Goal: Find specific page/section: Find specific page/section

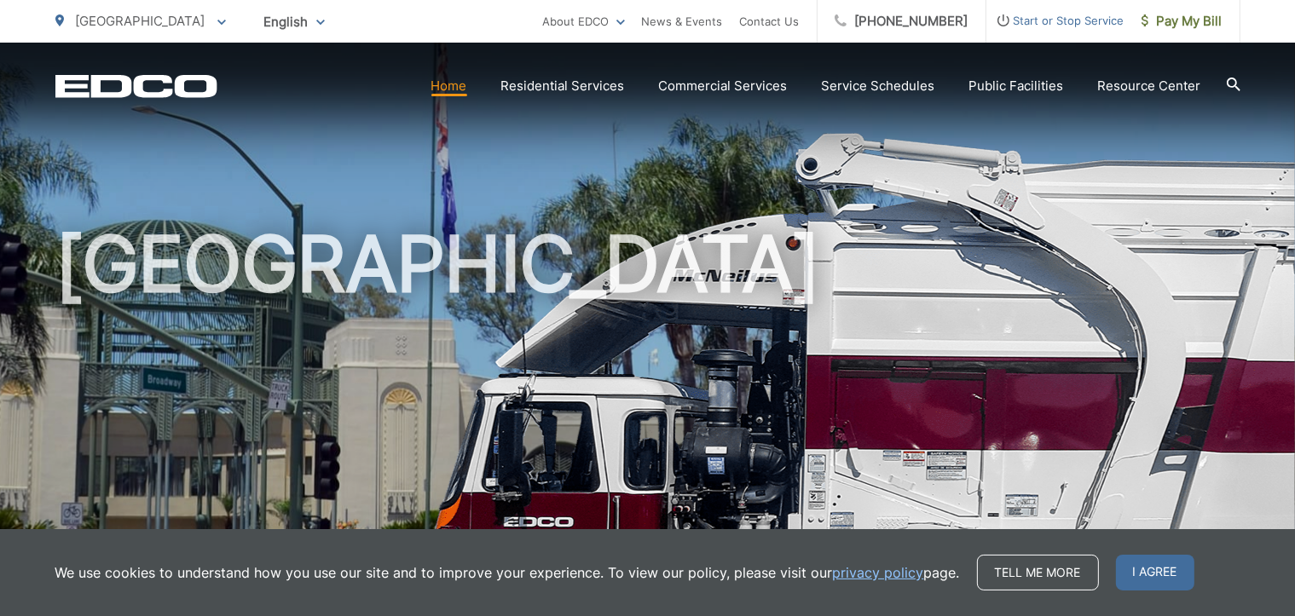
click at [348, 78] on section "Home Residential Services Curbside Pickup Recycling Organic Recycling Trash Hou…" at bounding box center [728, 86] width 1023 height 32
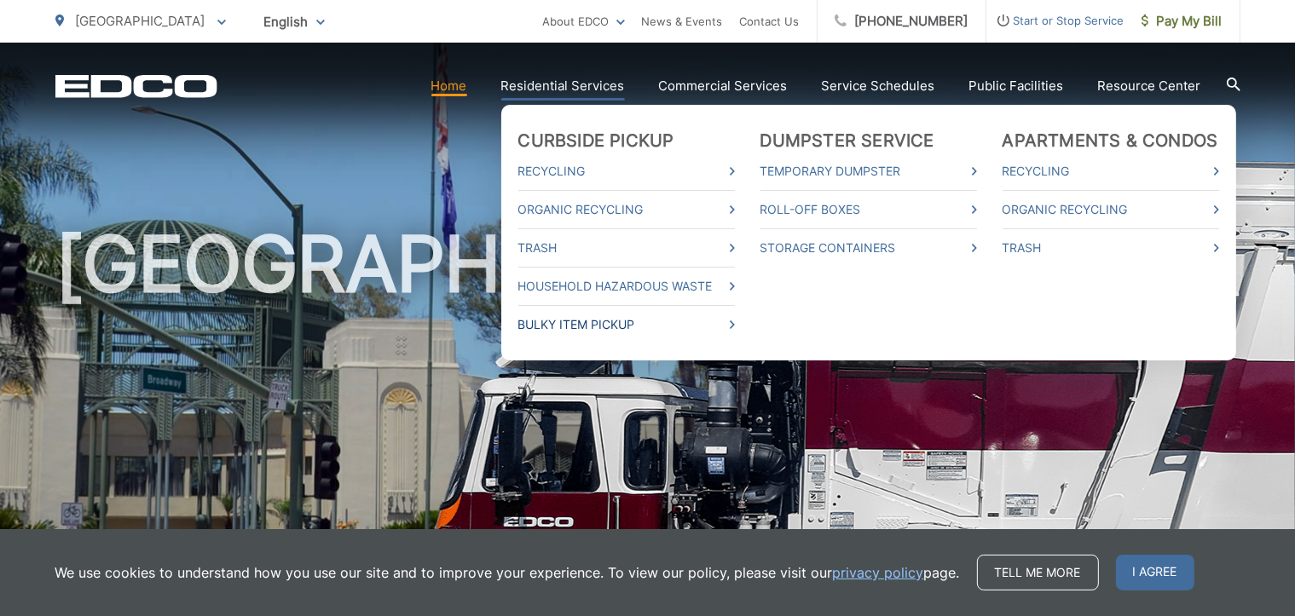
click at [579, 315] on link "Bulky Item Pickup" at bounding box center [626, 325] width 217 height 20
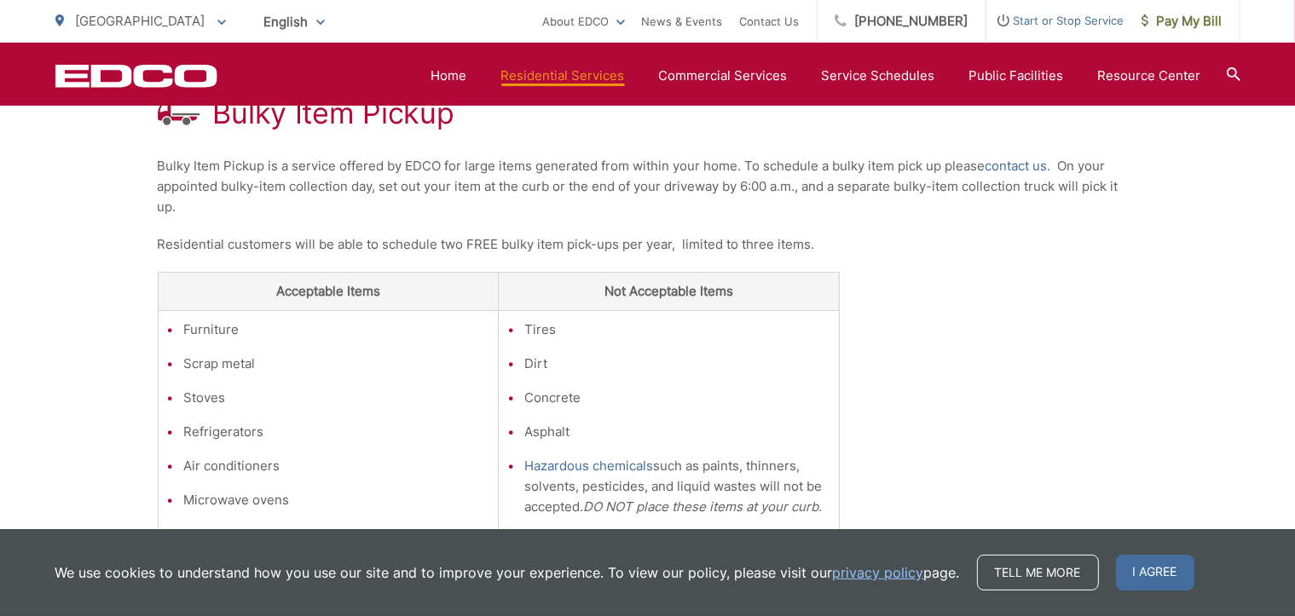
scroll to position [346, 0]
click at [911, 78] on link "Service Schedules" at bounding box center [878, 76] width 113 height 20
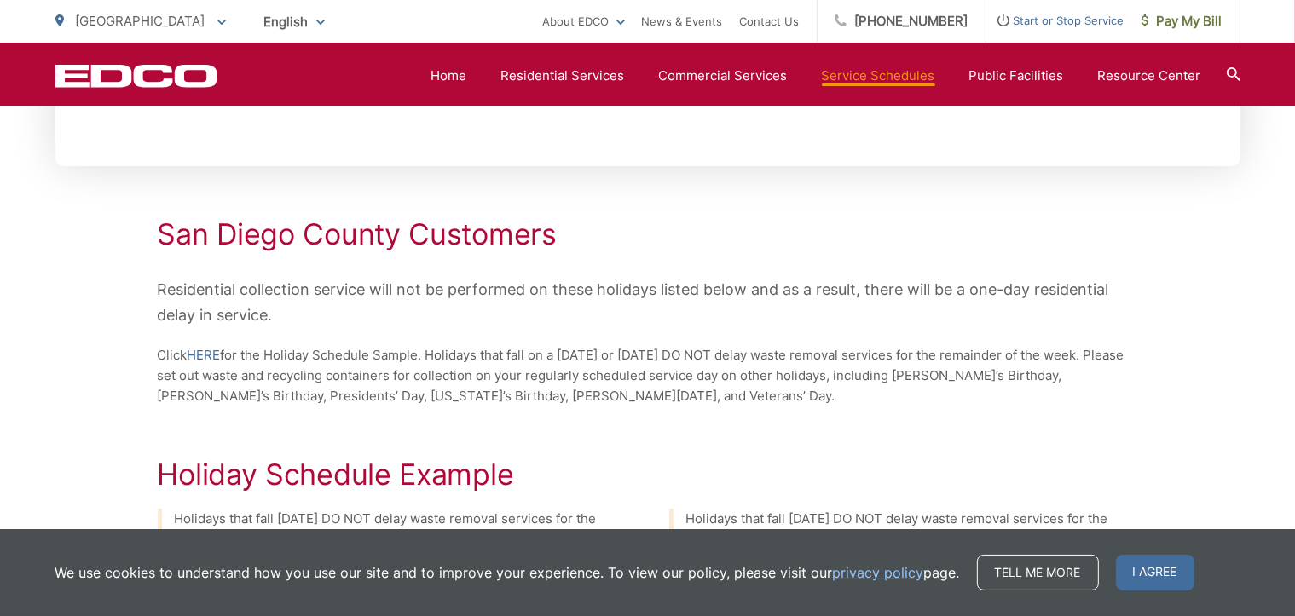
scroll to position [546, 0]
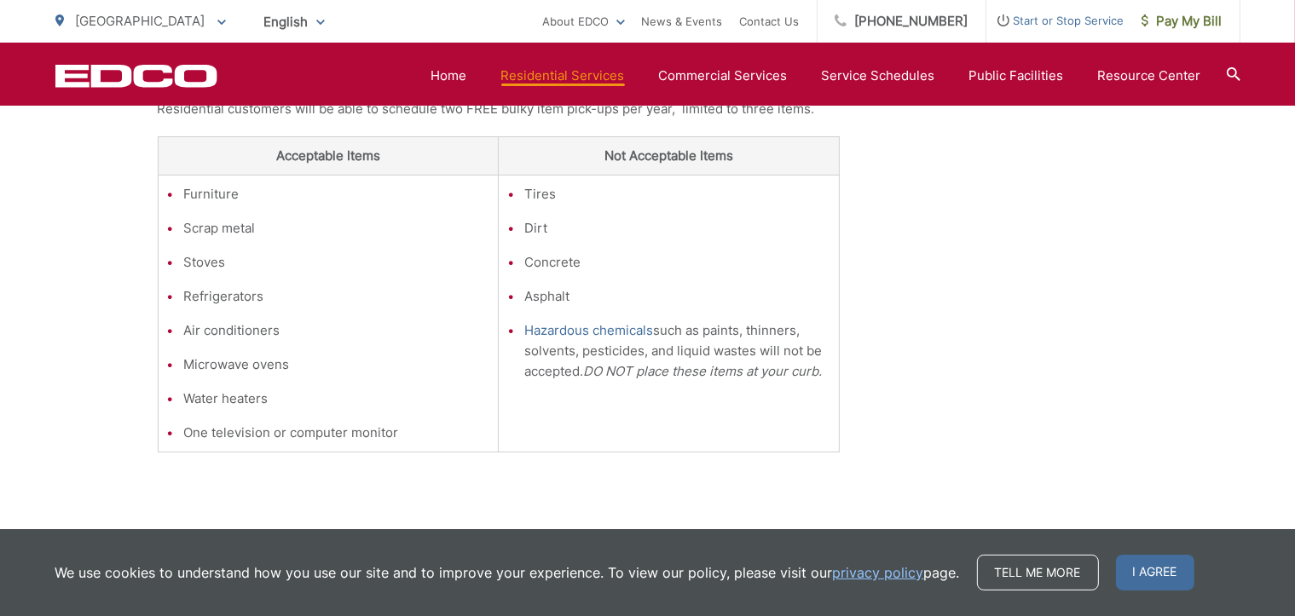
scroll to position [448, 0]
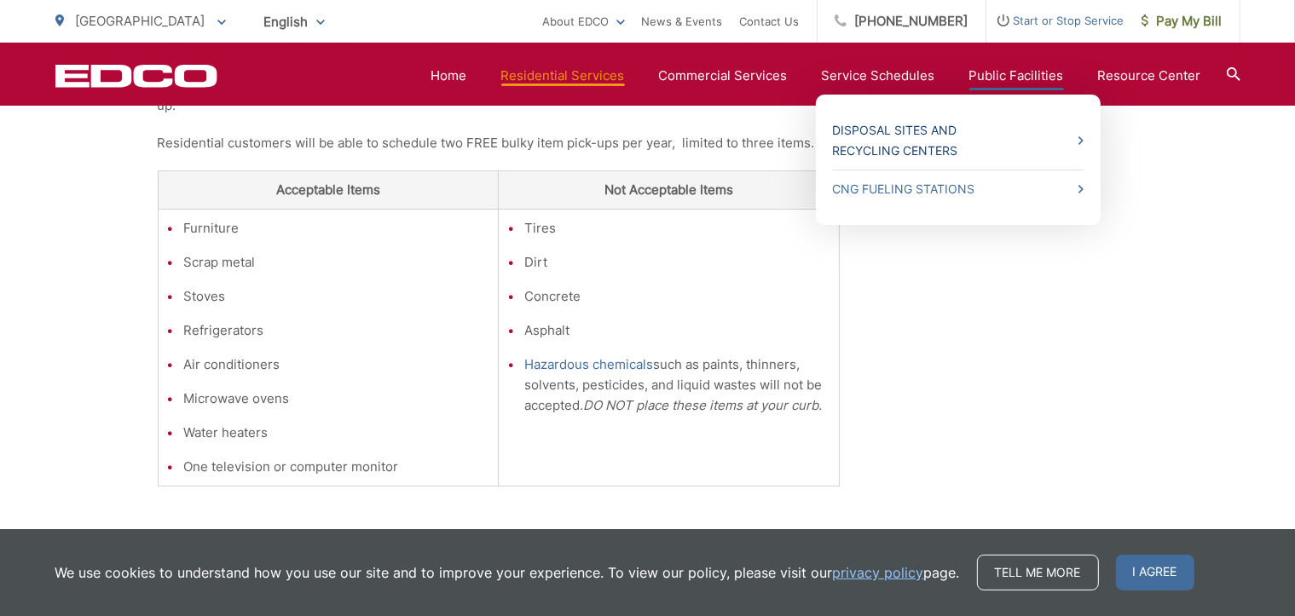
click at [1074, 139] on link "Disposal Sites and Recycling Centers" at bounding box center [958, 140] width 251 height 41
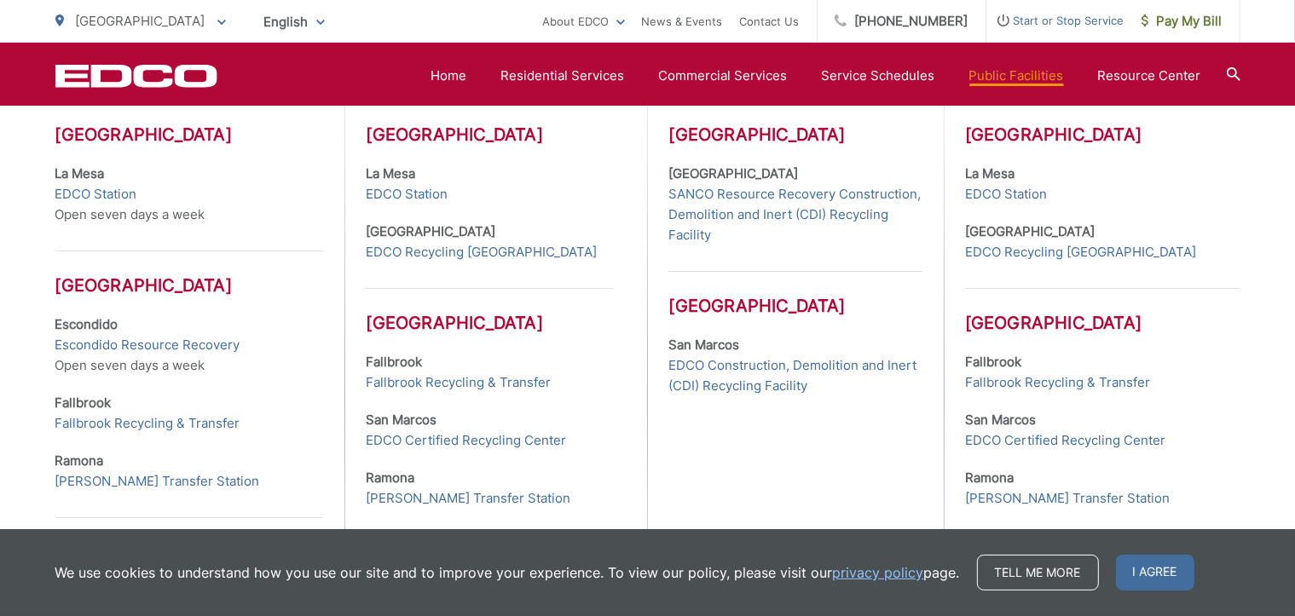
scroll to position [648, 0]
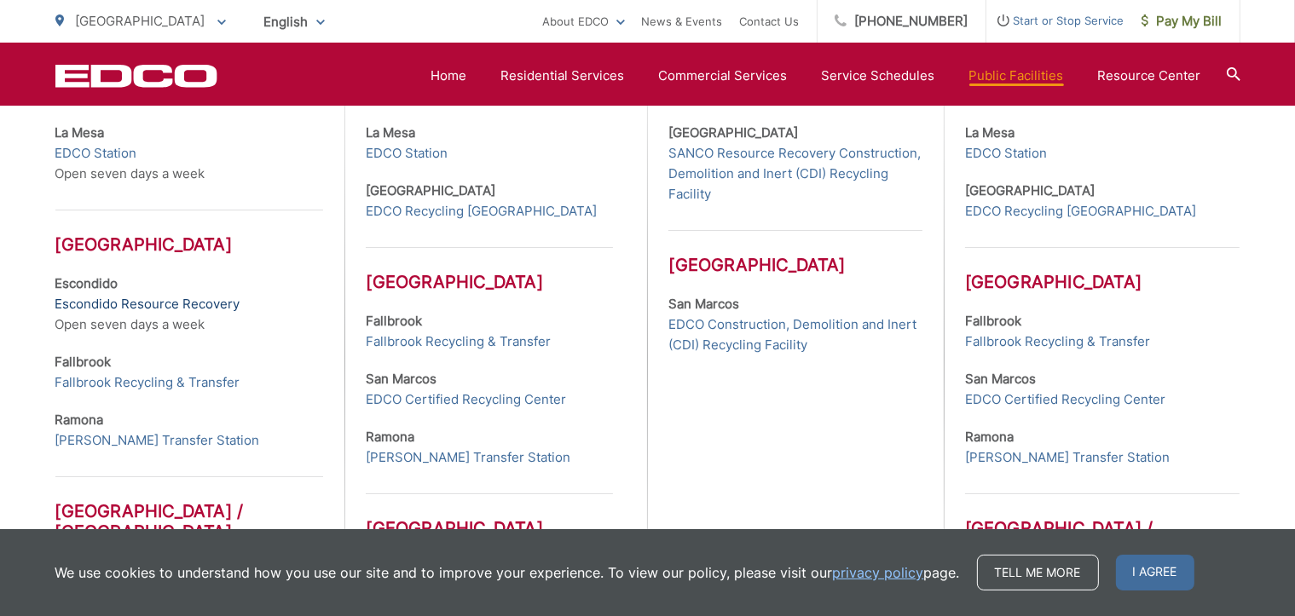
click at [149, 304] on link "Escondido Resource Recovery" at bounding box center [147, 304] width 185 height 20
